Goal: Task Accomplishment & Management: Manage account settings

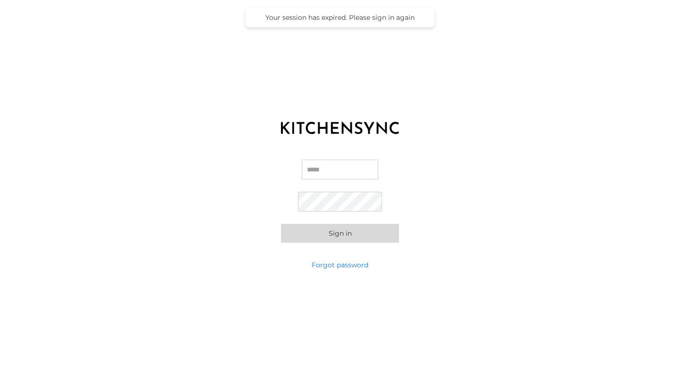
click at [322, 167] on input "Email" at bounding box center [340, 170] width 77 height 20
click at [492, 156] on div "Email Password Sign in" at bounding box center [340, 201] width 680 height 118
